Goal: Find specific page/section: Find specific page/section

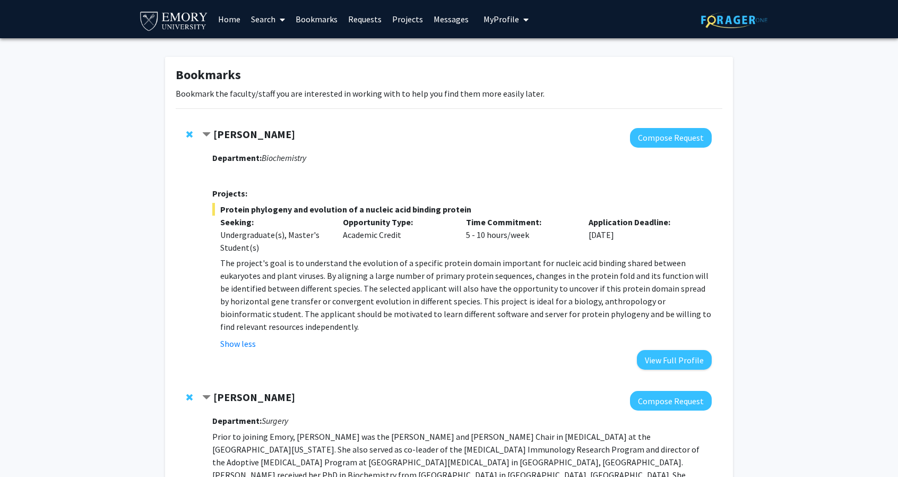
click at [407, 275] on p "The project's goal is to understand the evolution of a specific protein domain …" at bounding box center [465, 294] width 491 height 76
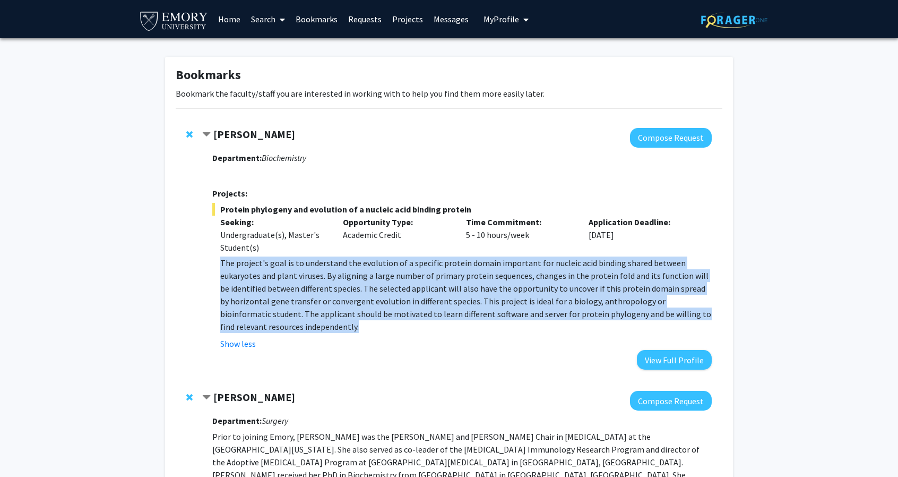
click at [407, 275] on p "The project's goal is to understand the evolution of a specific protein domain …" at bounding box center [465, 294] width 491 height 76
click at [401, 284] on p "The project's goal is to understand the evolution of a specific protein domain …" at bounding box center [465, 294] width 491 height 76
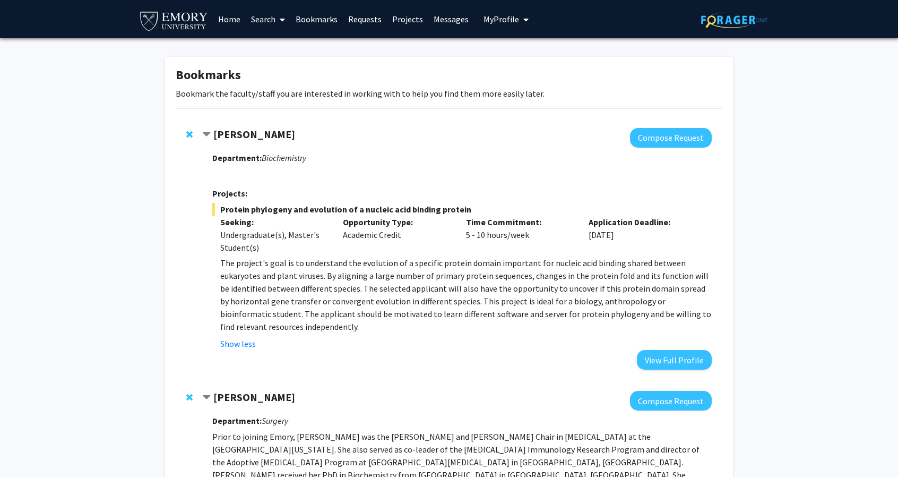
click at [372, 331] on p "The project's goal is to understand the evolution of a specific protein domain …" at bounding box center [465, 294] width 491 height 76
click at [347, 333] on fg-read-more "The project's goal is to understand the evolution of a specific protein domain …" at bounding box center [461, 302] width 499 height 93
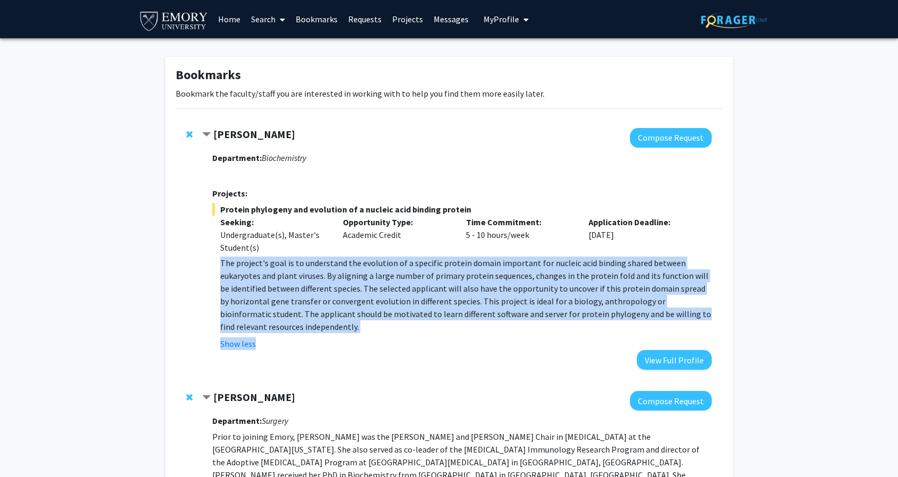
drag, startPoint x: 347, startPoint y: 333, endPoint x: 364, endPoint y: 327, distance: 17.8
click at [364, 327] on fg-read-more "The project's goal is to understand the evolution of a specific protein domain …" at bounding box center [461, 302] width 499 height 93
click at [364, 327] on p "The project's goal is to understand the evolution of a specific protein domain …" at bounding box center [465, 294] width 491 height 76
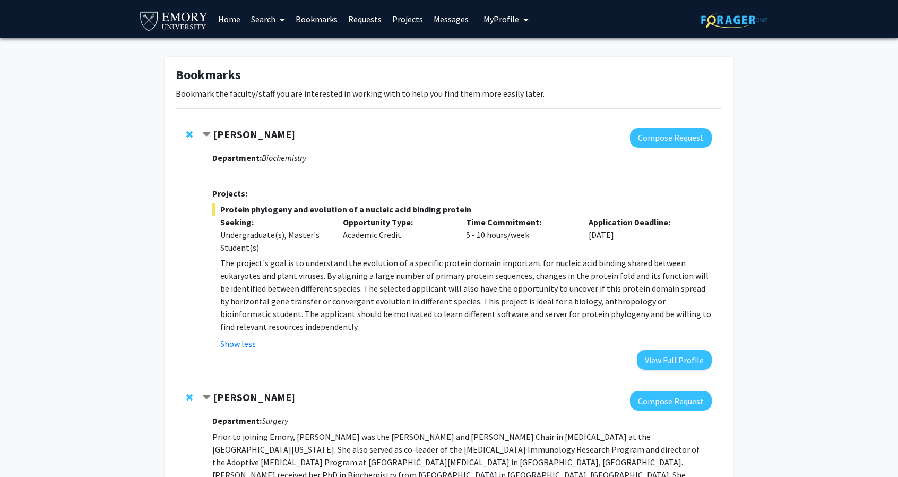
click at [249, 25] on link "Search" at bounding box center [268, 19] width 45 height 37
click at [281, 50] on span "Faculty/Staff" at bounding box center [285, 48] width 78 height 21
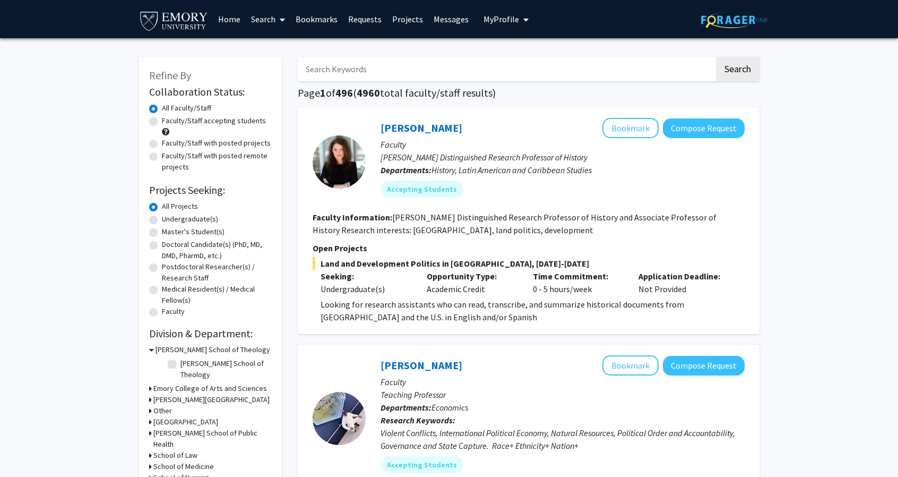
click at [348, 72] on input "Search Keywords" at bounding box center [506, 69] width 417 height 24
type input "[PERSON_NAME]"
click at [716, 57] on button "Search" at bounding box center [738, 69] width 44 height 24
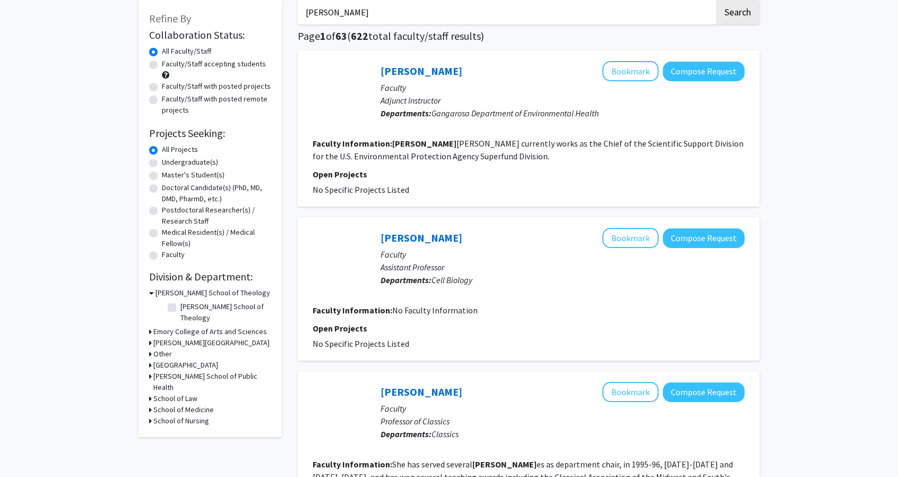
scroll to position [58, 0]
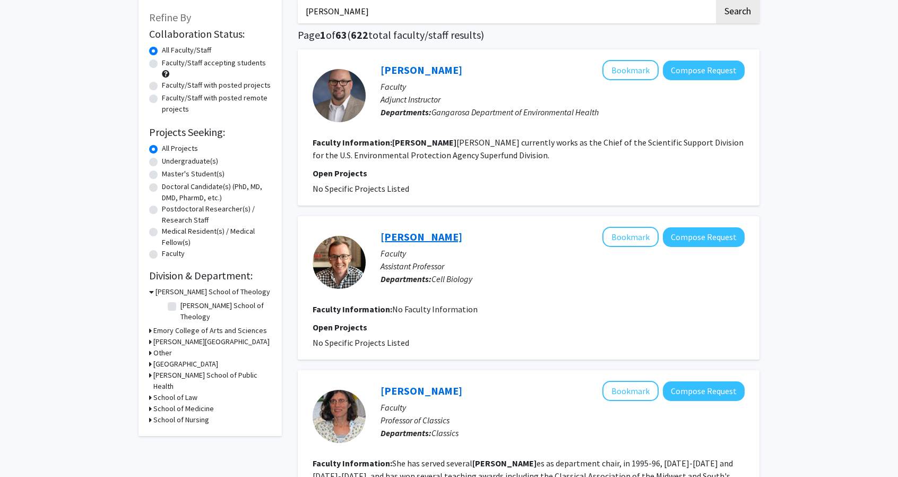
click at [441, 232] on link "[PERSON_NAME]" at bounding box center [422, 236] width 82 height 13
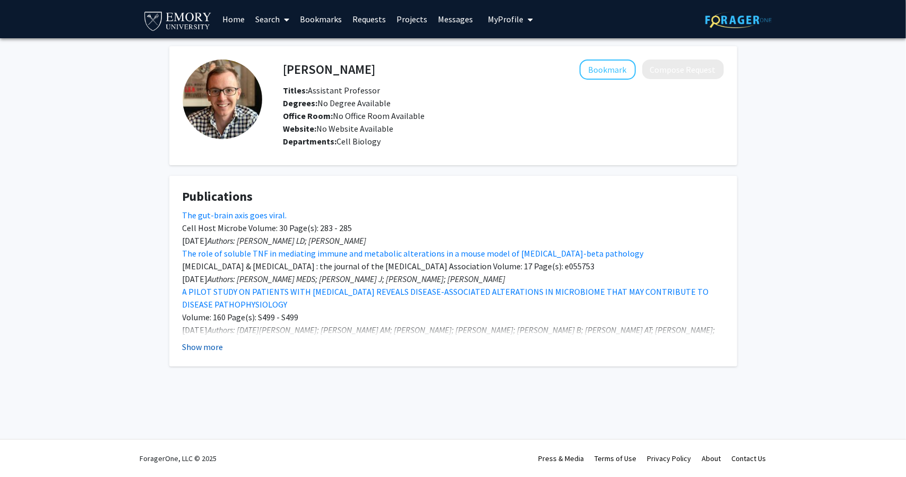
click at [215, 347] on button "Show more" at bounding box center [203, 346] width 41 height 13
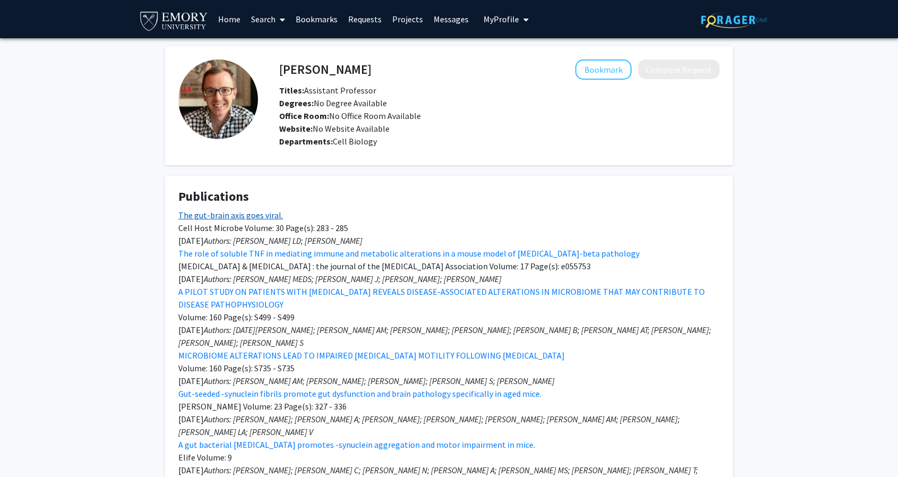
click at [245, 219] on link "The gut-brain axis goes viral." at bounding box center [230, 215] width 105 height 11
